Goal: Use online tool/utility: Utilize a website feature to perform a specific function

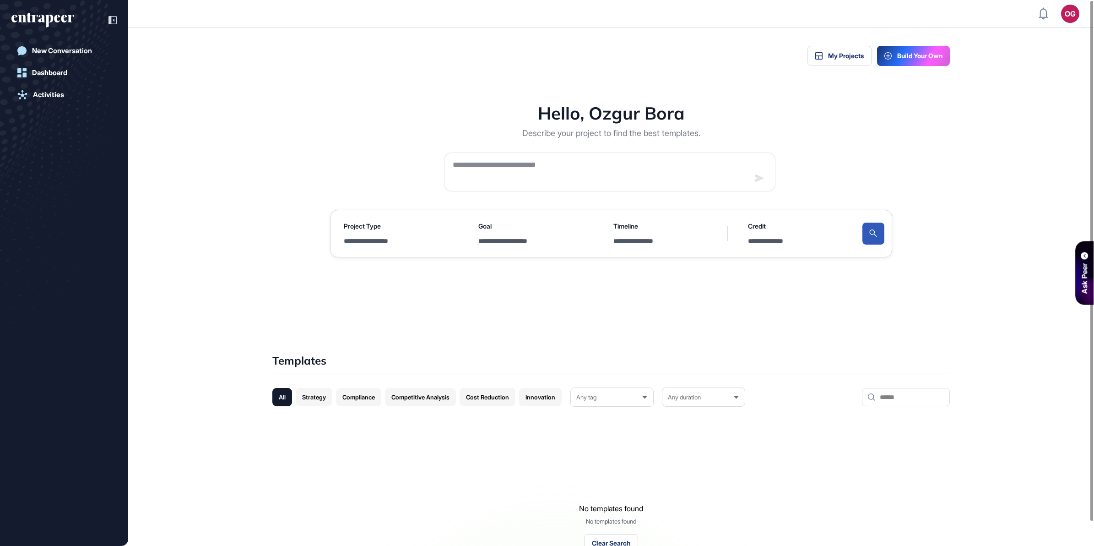
scroll to position [4, 0]
click at [628, 164] on textarea at bounding box center [600, 170] width 296 height 24
type textarea "*********"
click at [764, 175] on button at bounding box center [759, 177] width 16 height 16
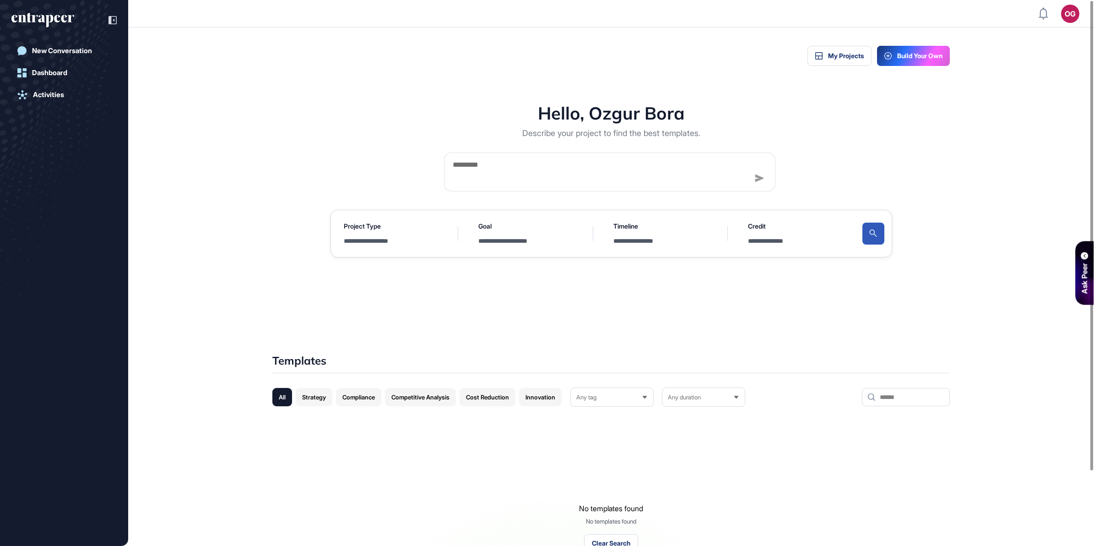
click at [764, 175] on button at bounding box center [759, 177] width 16 height 16
click at [763, 176] on icon at bounding box center [759, 177] width 9 height 7
click at [909, 47] on button "Build Your Own" at bounding box center [913, 56] width 73 height 20
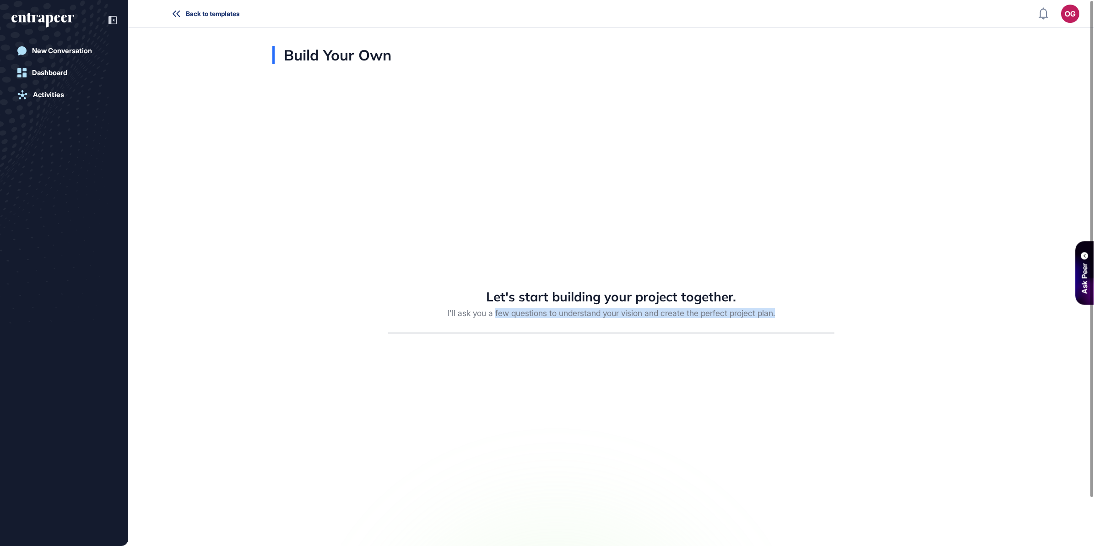
drag, startPoint x: 491, startPoint y: 323, endPoint x: 649, endPoint y: 337, distance: 158.6
click at [649, 337] on div "Let's start building your project together. I'll ask you a few questions to und…" at bounding box center [611, 291] width 678 height 454
click at [646, 328] on div "Let's start building your project together. I'll ask you a few questions to und…" at bounding box center [611, 310] width 447 height 45
click at [635, 301] on div "Let's start building your project together. I'll ask you a few questions to und…" at bounding box center [611, 302] width 447 height 29
drag, startPoint x: 635, startPoint y: 301, endPoint x: 632, endPoint y: 294, distance: 7.7
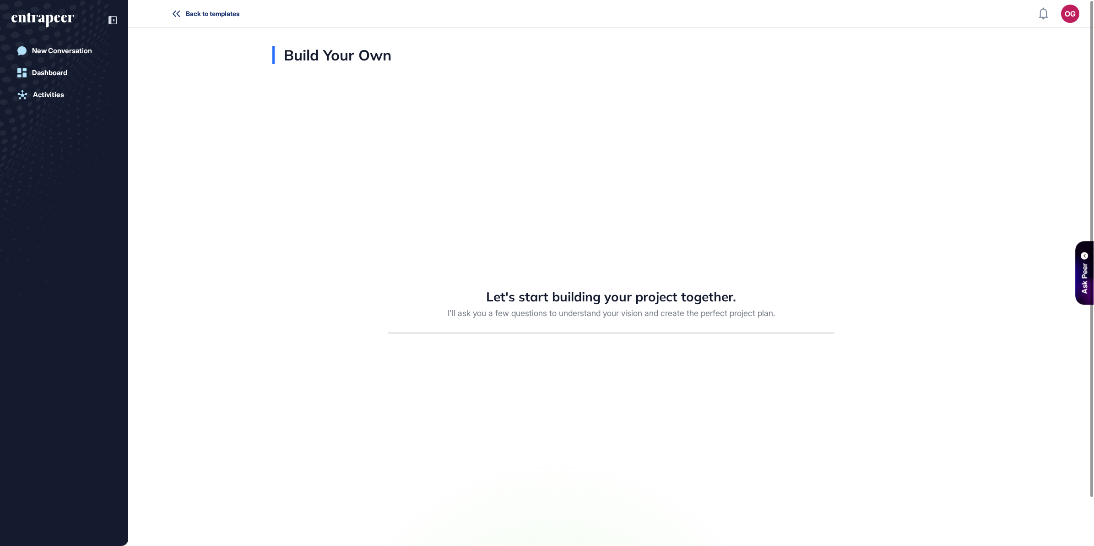
click at [632, 294] on div "Let's start building your project together." at bounding box center [611, 296] width 447 height 16
click at [562, 253] on div "Let's start building your project together. I'll ask you a few questions to und…" at bounding box center [611, 291] width 678 height 454
drag, startPoint x: 508, startPoint y: 425, endPoint x: 538, endPoint y: 431, distance: 30.4
click at [509, 425] on div "Let's start building your project together. I'll ask you a few questions to und…" at bounding box center [611, 291] width 678 height 454
click at [300, 55] on div "Build Your Own" at bounding box center [331, 55] width 119 height 18
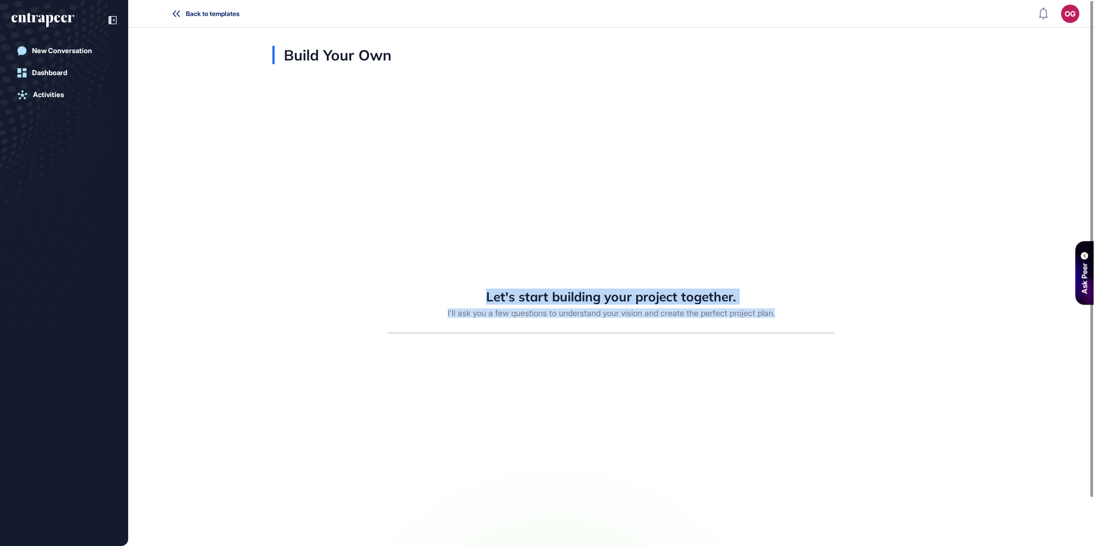
drag, startPoint x: 526, startPoint y: 312, endPoint x: 639, endPoint y: 348, distance: 119.2
click at [639, 348] on div "Let's start building your project together. I'll ask you a few questions to und…" at bounding box center [611, 291] width 678 height 454
drag, startPoint x: 639, startPoint y: 348, endPoint x: 638, endPoint y: 360, distance: 12.4
click at [638, 360] on div "Let's start building your project together. I'll ask you a few questions to und…" at bounding box center [611, 291] width 678 height 454
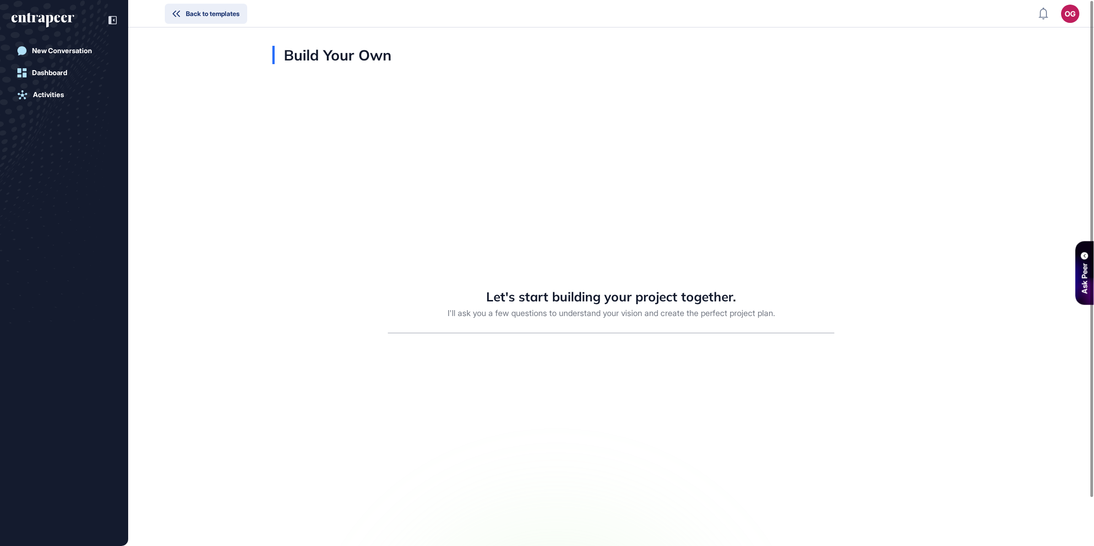
click at [185, 12] on button "Back to templates" at bounding box center [206, 14] width 82 height 20
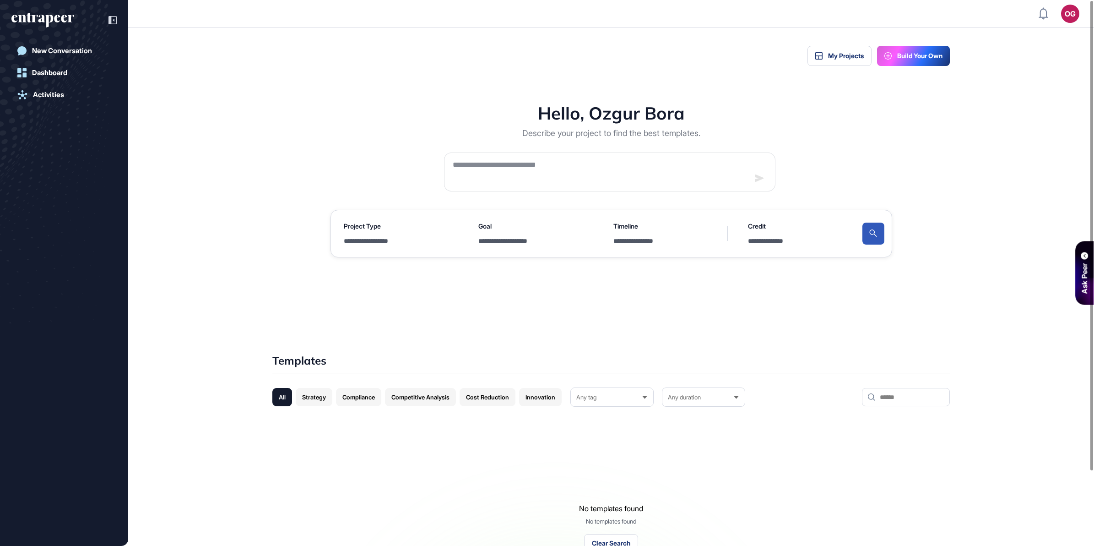
click at [902, 62] on button "Build Your Own" at bounding box center [913, 56] width 73 height 20
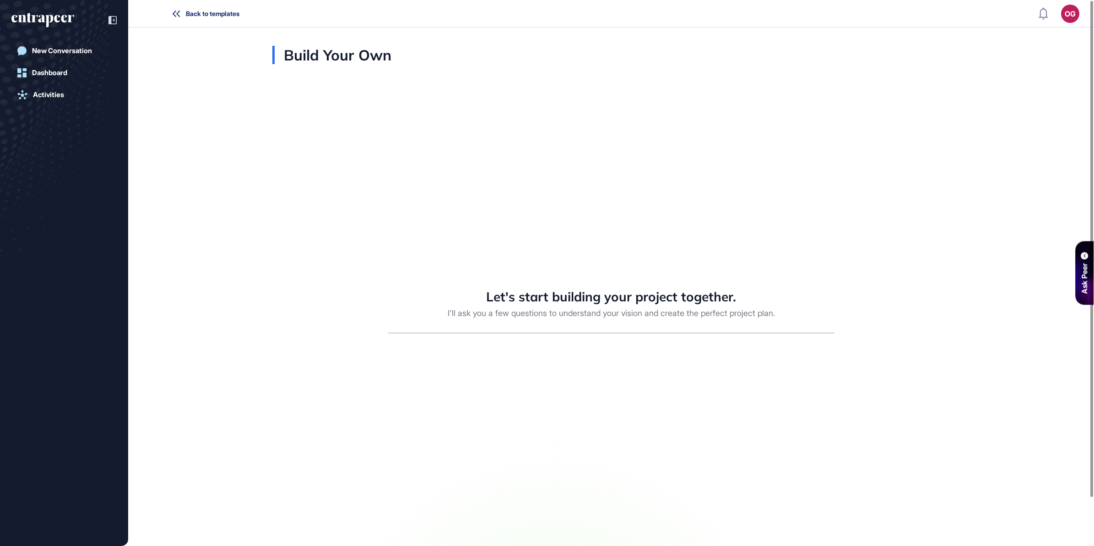
click at [811, 332] on div at bounding box center [611, 332] width 447 height 1
click at [662, 329] on div "Let's start building your project together. I'll ask you a few questions to und…" at bounding box center [611, 310] width 447 height 45
click at [601, 426] on div "Let's start building your project together. I'll ask you a few questions to und…" at bounding box center [611, 291] width 678 height 454
click at [699, 312] on div "I'll ask you a few questions to understand your vision and create the perfect p…" at bounding box center [611, 313] width 447 height 10
click at [661, 308] on div "I'll ask you a few questions to understand your vision and create the perfect p…" at bounding box center [611, 313] width 447 height 10
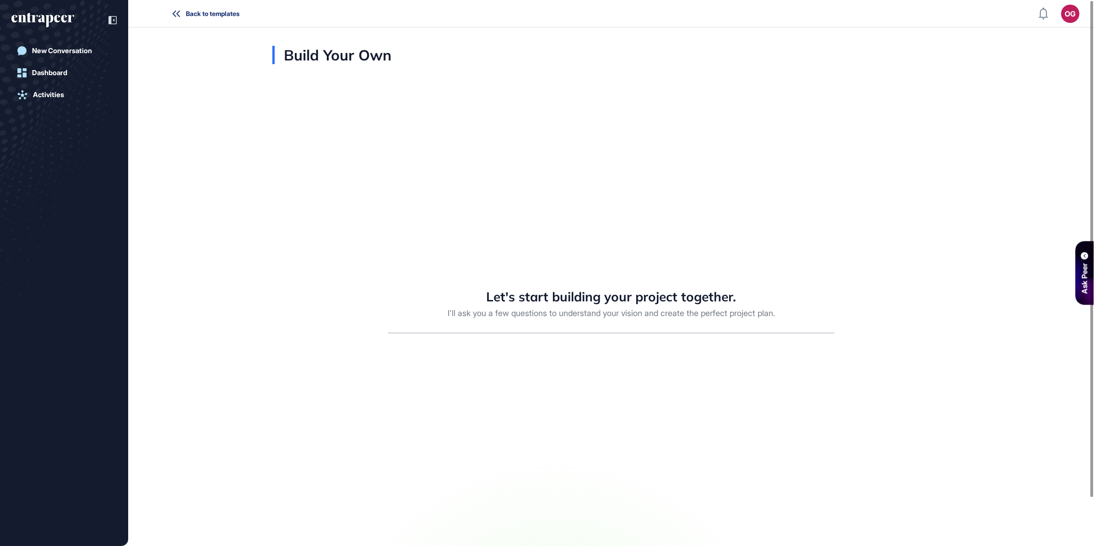
click at [614, 325] on div "Let's start building your project together. I'll ask you a few questions to und…" at bounding box center [611, 310] width 447 height 45
drag, startPoint x: 472, startPoint y: 323, endPoint x: 431, endPoint y: 322, distance: 40.8
click at [431, 322] on div "Let's start building your project together. I'll ask you a few questions to und…" at bounding box center [611, 310] width 447 height 45
drag, startPoint x: 431, startPoint y: 322, endPoint x: 374, endPoint y: 315, distance: 57.6
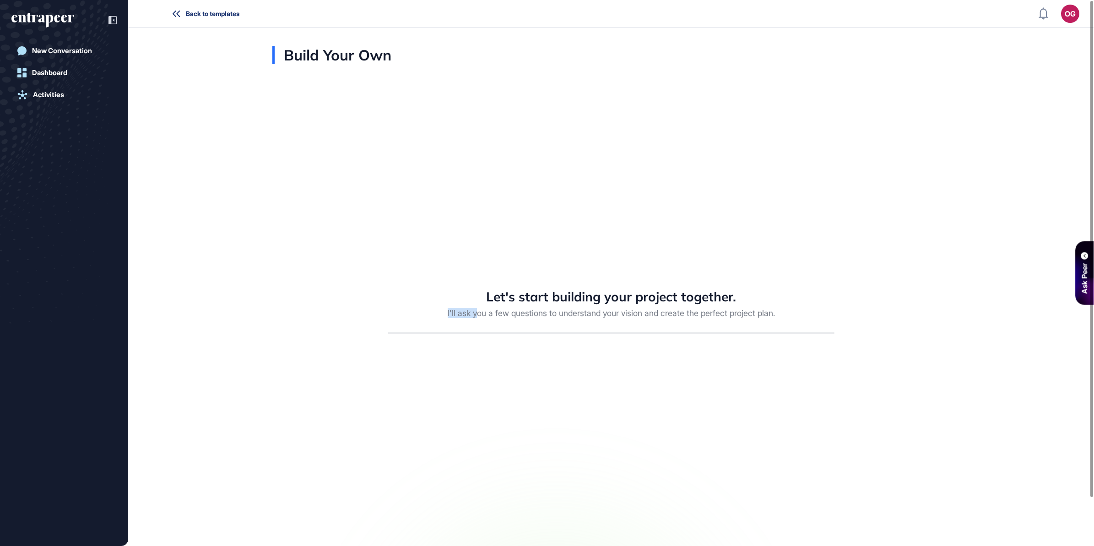
click at [375, 315] on div "Let's start building your project together. I'll ask you a few questions to und…" at bounding box center [611, 291] width 678 height 454
click at [408, 301] on div "Let's start building your project together." at bounding box center [611, 296] width 447 height 16
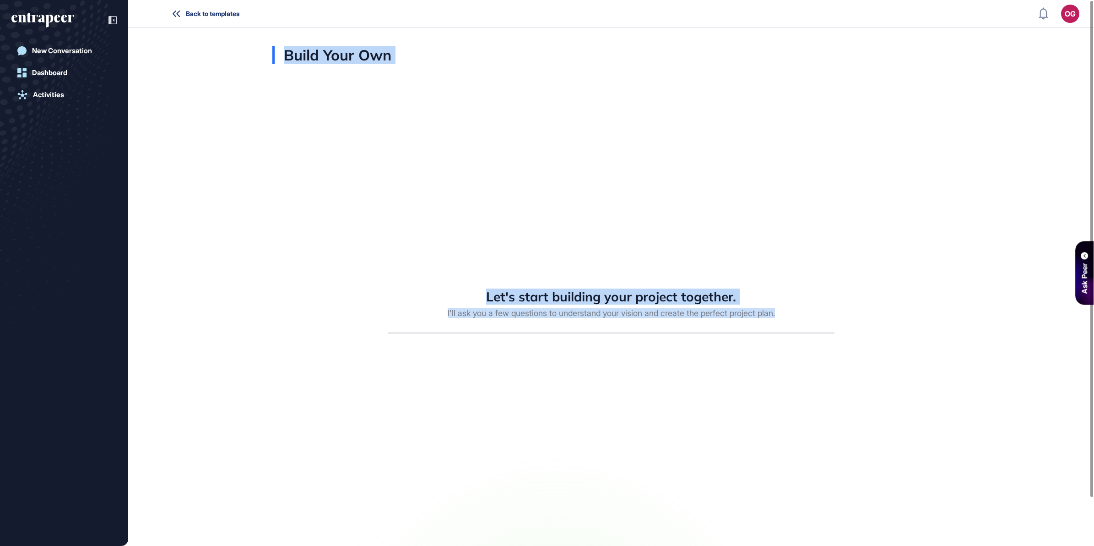
drag, startPoint x: 577, startPoint y: 293, endPoint x: 892, endPoint y: 488, distance: 369.6
click at [892, 488] on div "Build Your Own Let's start building your project together. I'll ask you a few q…" at bounding box center [547, 300] width 1094 height 546
drag, startPoint x: 892, startPoint y: 488, endPoint x: 818, endPoint y: 478, distance: 74.4
click at [818, 478] on div "Let's start building your project together. I'll ask you a few questions to und…" at bounding box center [611, 291] width 678 height 454
click at [707, 385] on div "Let's start building your project together. I'll ask you a few questions to und…" at bounding box center [611, 291] width 678 height 454
